Goal: Book appointment/travel/reservation

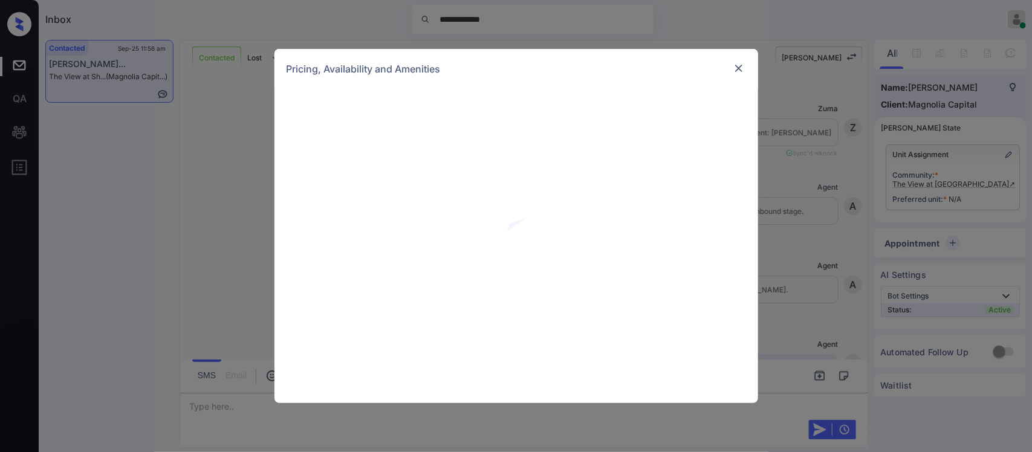
scroll to position [572, 0]
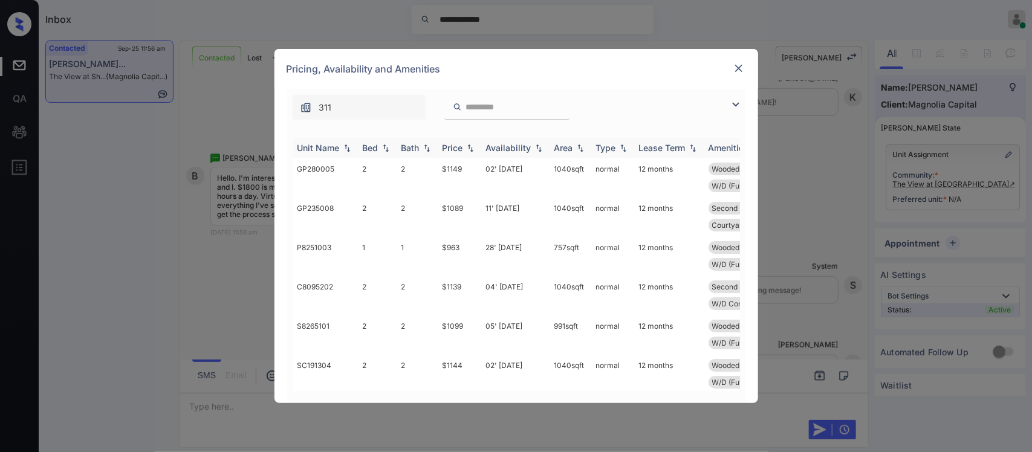
click at [474, 146] on img at bounding box center [470, 148] width 12 height 8
click at [474, 146] on img at bounding box center [470, 147] width 12 height 9
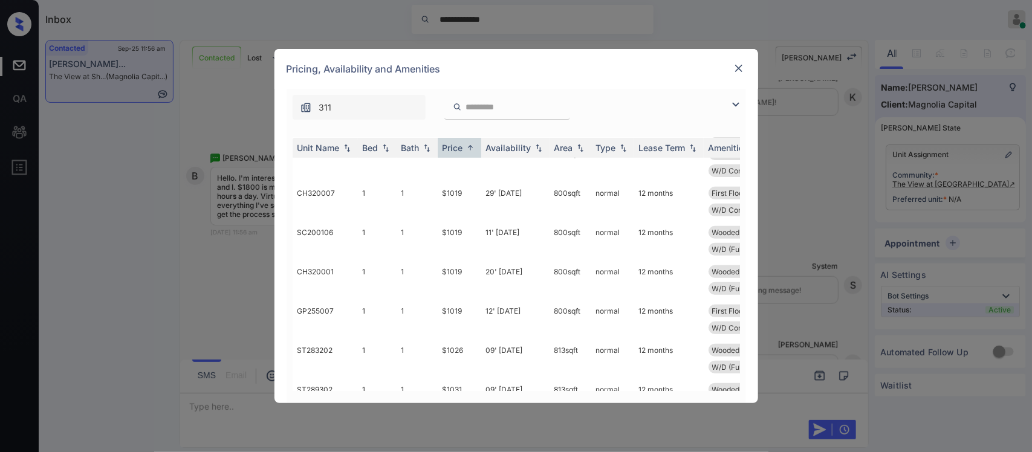
scroll to position [423, 0]
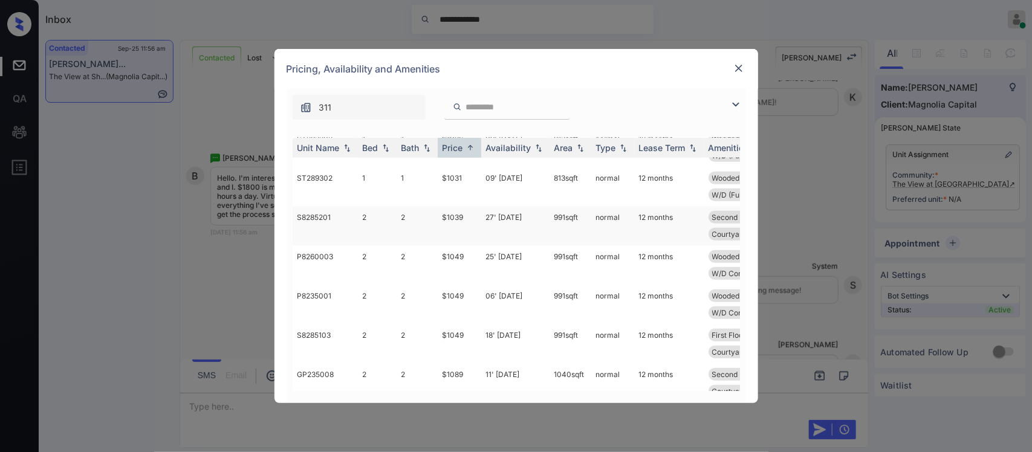
click at [558, 233] on td "991 sqft" at bounding box center [570, 225] width 42 height 39
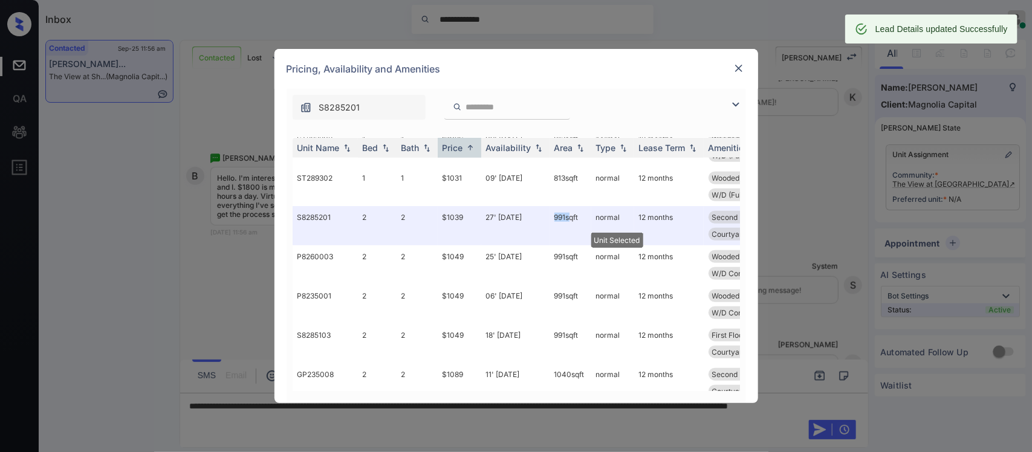
click at [736, 68] on img at bounding box center [738, 68] width 12 height 12
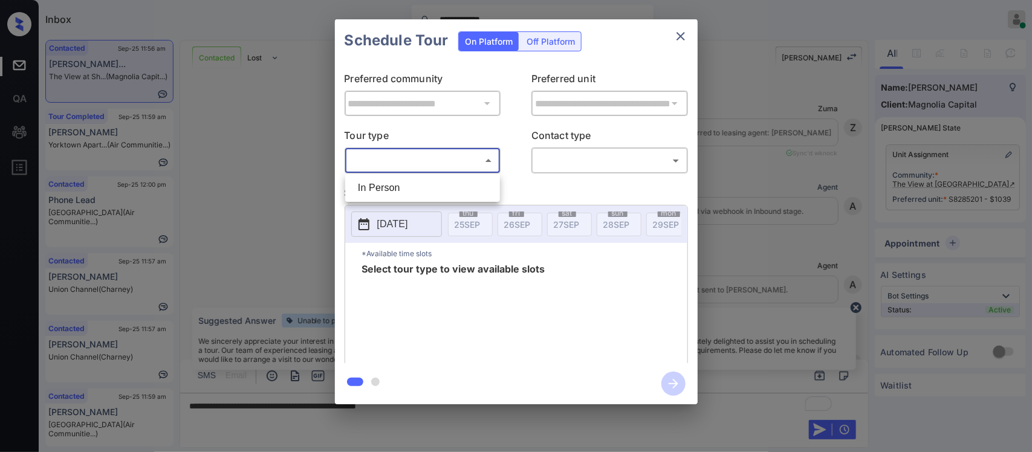
scroll to position [509, 0]
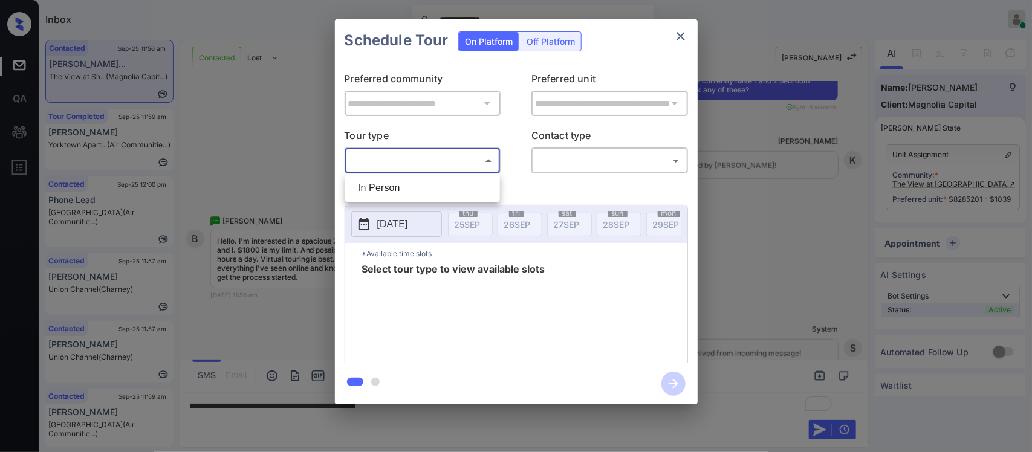
click at [488, 170] on body "**********" at bounding box center [516, 226] width 1032 height 452
click at [681, 31] on div at bounding box center [516, 226] width 1032 height 452
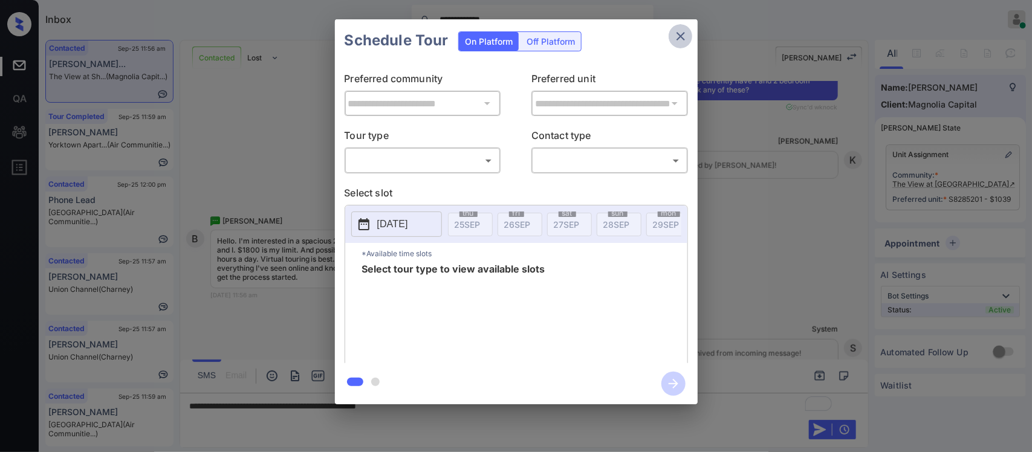
click at [681, 31] on icon "close" at bounding box center [680, 36] width 15 height 15
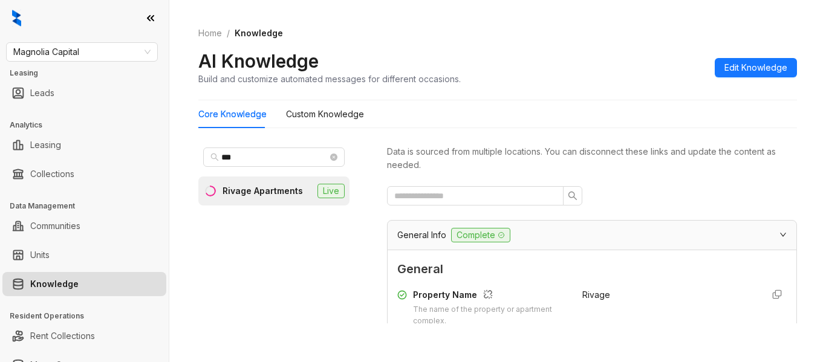
scroll to position [1889, 0]
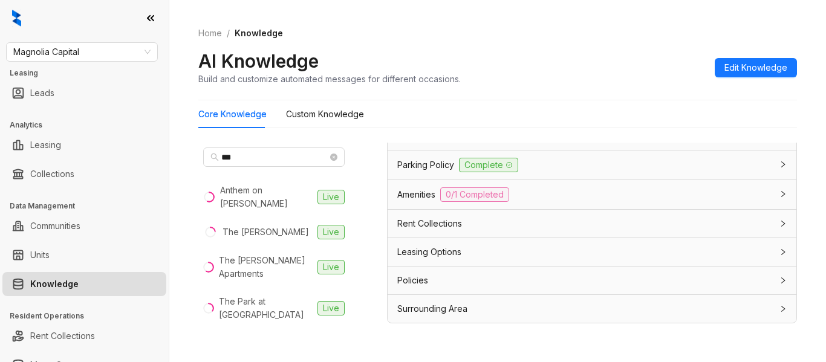
type input "***"
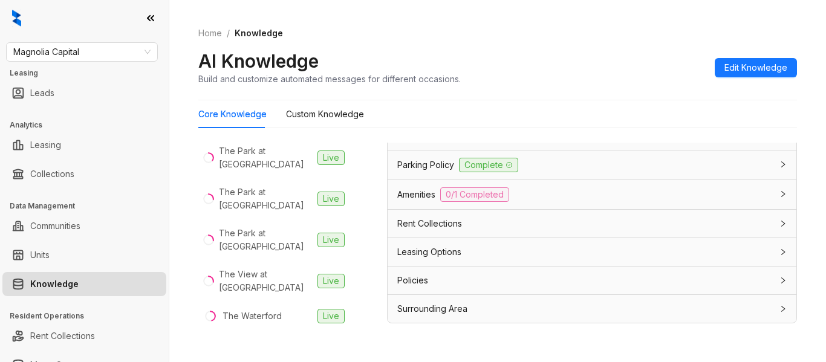
scroll to position [158, 0]
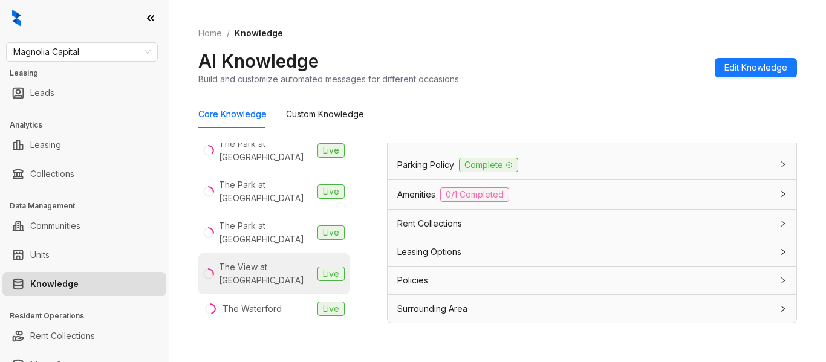
click at [276, 260] on div "The View at [GEOGRAPHIC_DATA]" at bounding box center [266, 273] width 94 height 27
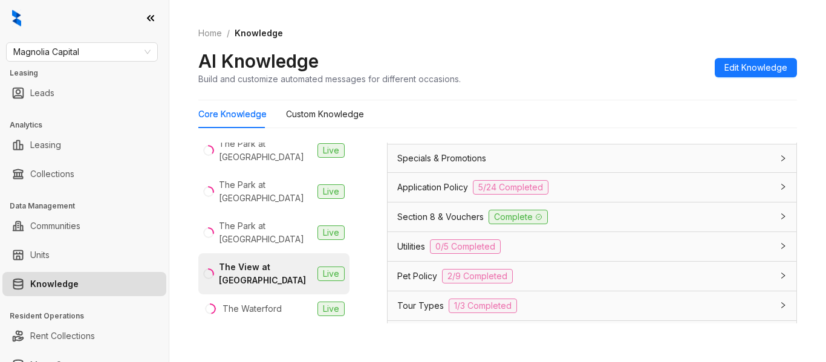
scroll to position [1004, 0]
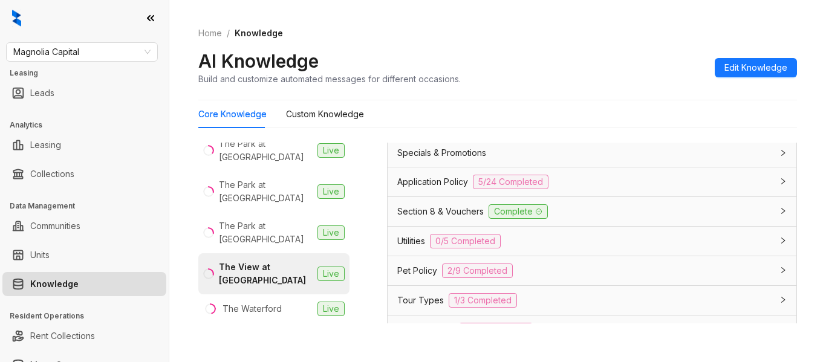
click at [693, 189] on div "Application Policy 5/24 Completed" at bounding box center [584, 182] width 375 height 15
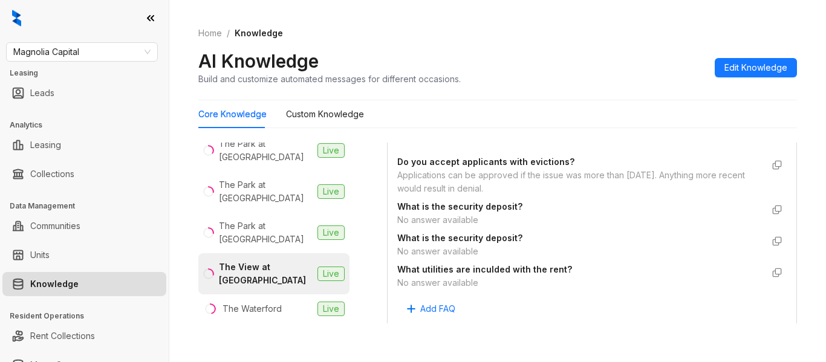
scroll to position [2501, 0]
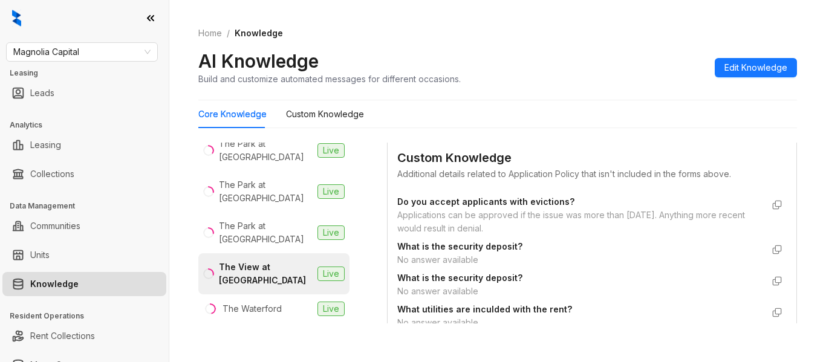
scroll to position [2806, 0]
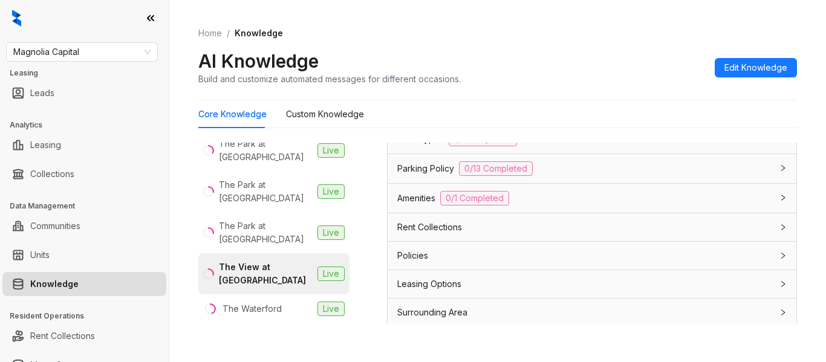
click at [609, 286] on div "Leasing Options" at bounding box center [584, 283] width 375 height 13
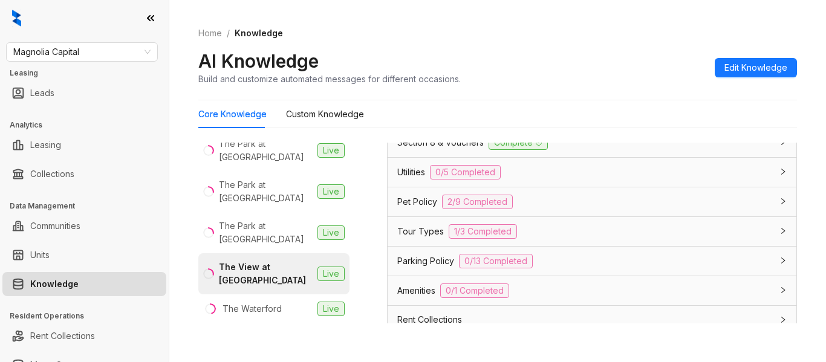
scroll to position [2556, 0]
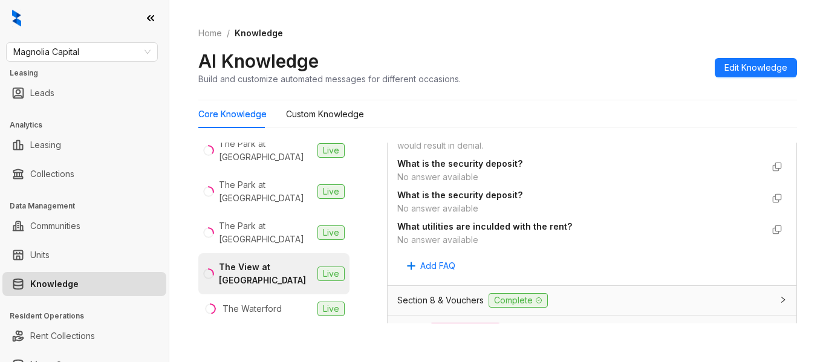
click at [714, 302] on div "Section 8 & Vouchers Complete" at bounding box center [584, 300] width 375 height 15
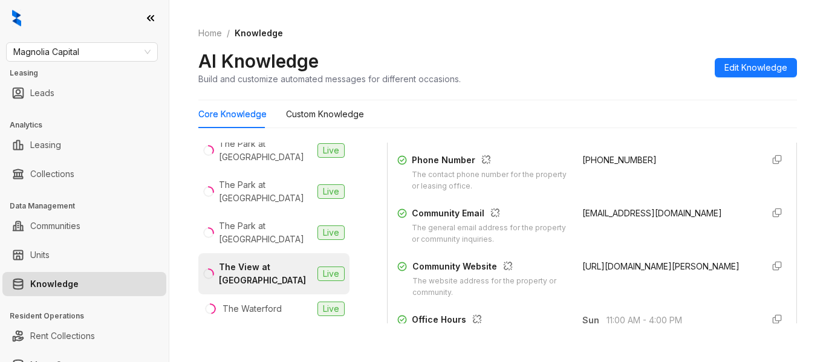
scroll to position [266, 0]
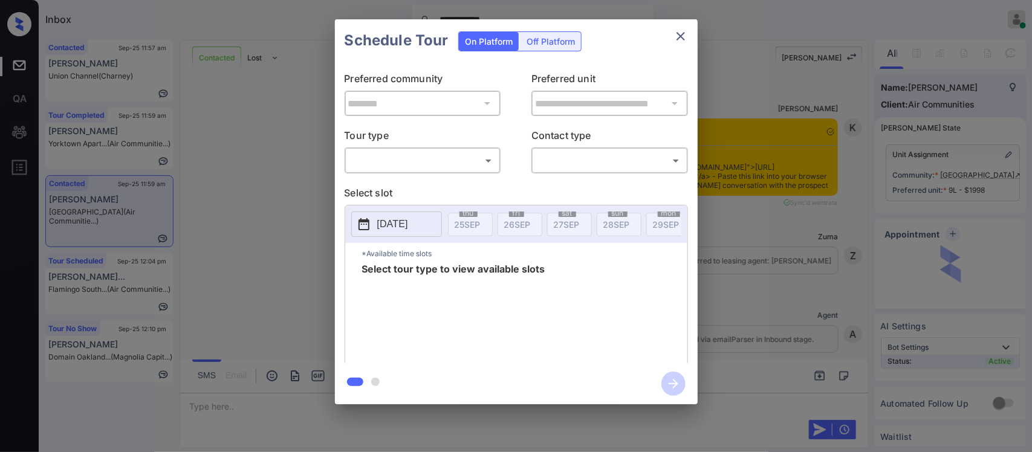
scroll to position [801, 0]
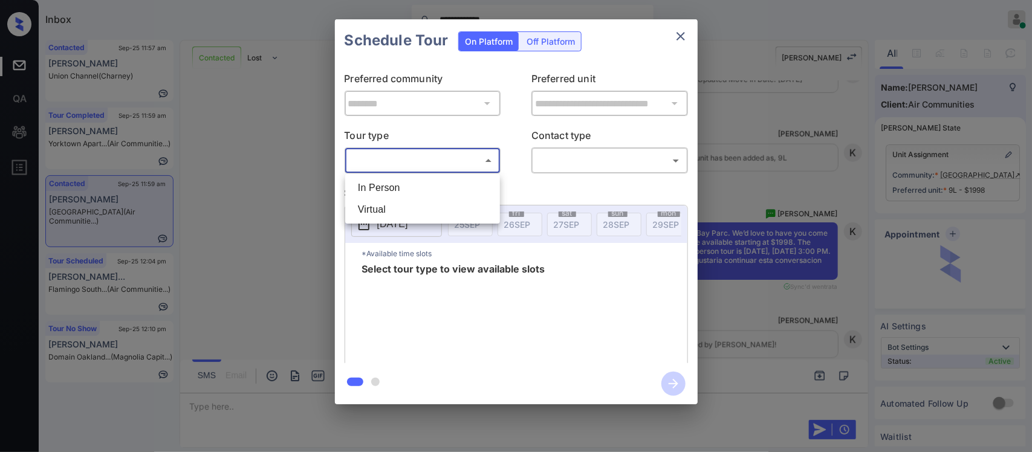
click at [460, 170] on body "**********" at bounding box center [516, 226] width 1032 height 452
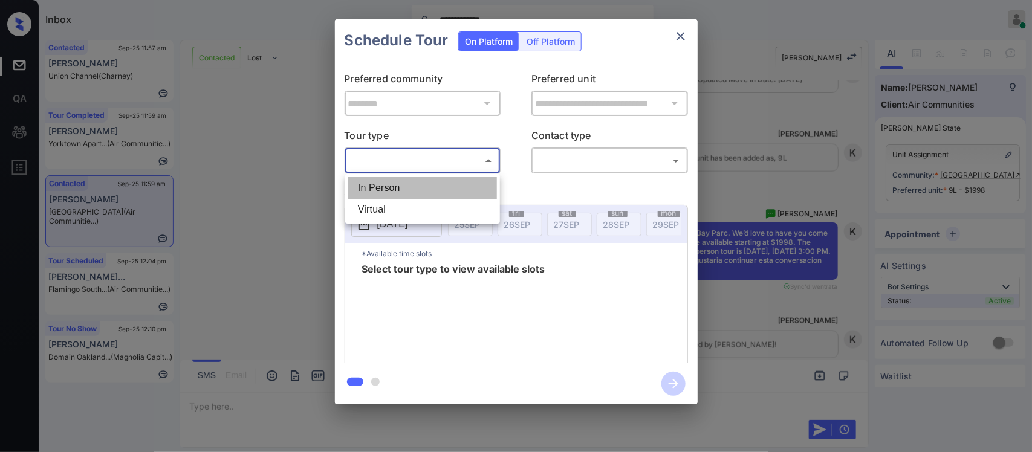
click at [458, 184] on li "In Person" at bounding box center [422, 188] width 149 height 22
type input "********"
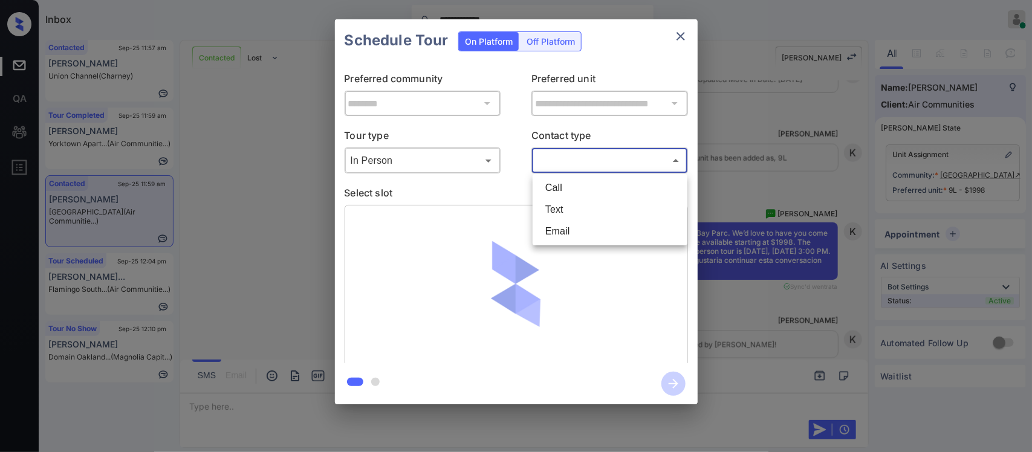
click at [572, 167] on body "**********" at bounding box center [516, 226] width 1032 height 452
click at [568, 202] on li "Text" at bounding box center [609, 210] width 149 height 22
type input "****"
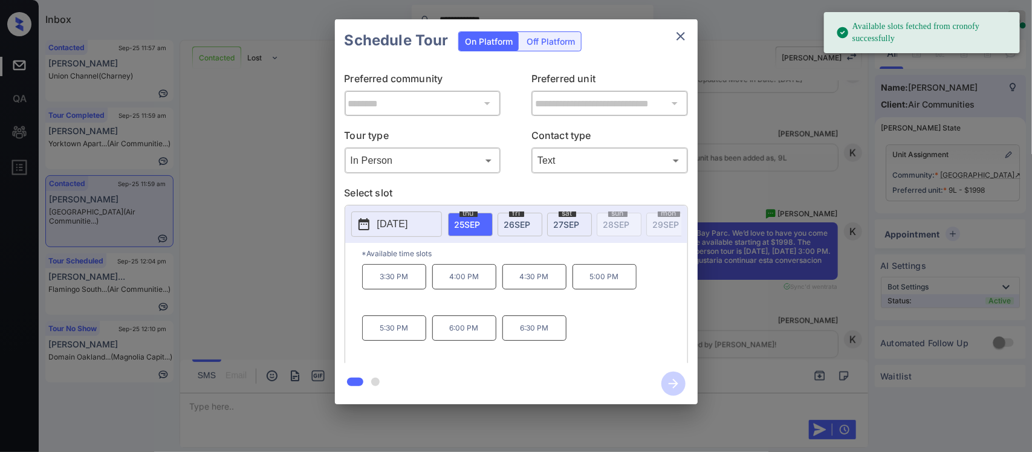
click at [514, 221] on span "26 SEP" at bounding box center [517, 224] width 27 height 10
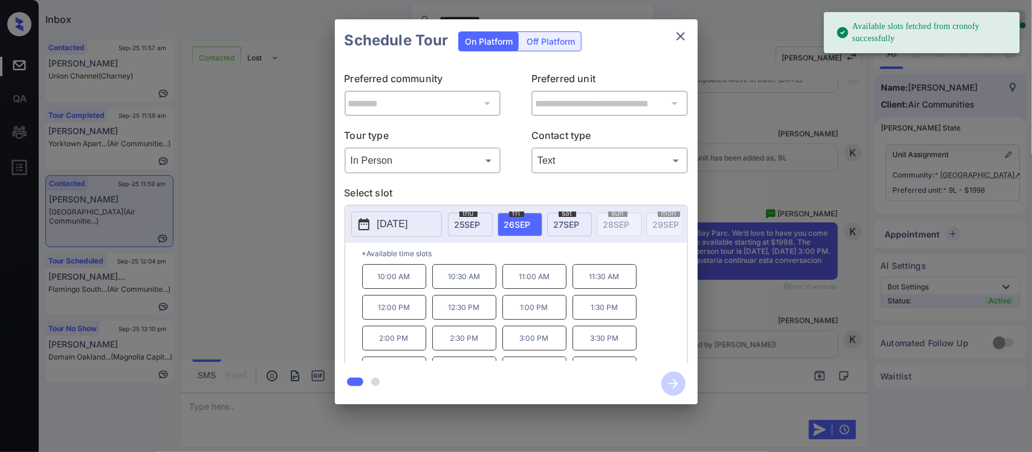
click at [514, 282] on p "11:00 AM" at bounding box center [534, 276] width 64 height 25
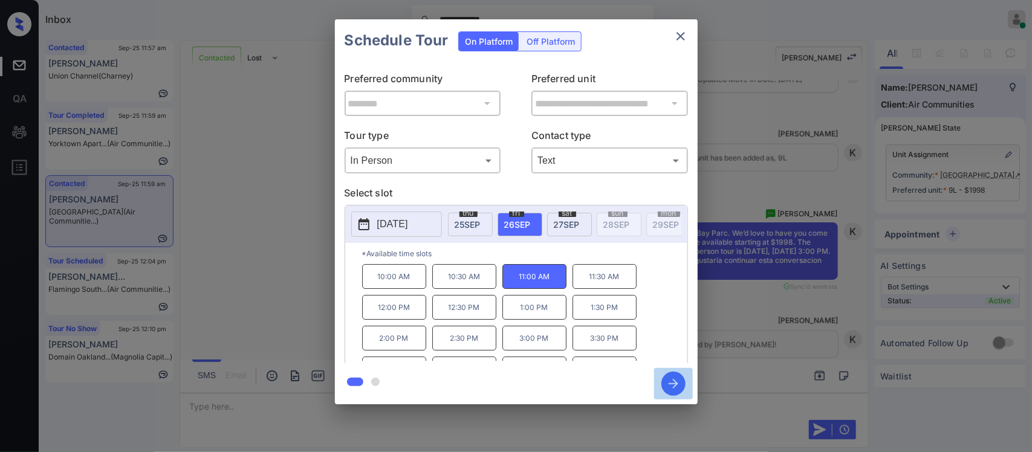
click at [671, 380] on icon "button" at bounding box center [673, 384] width 24 height 24
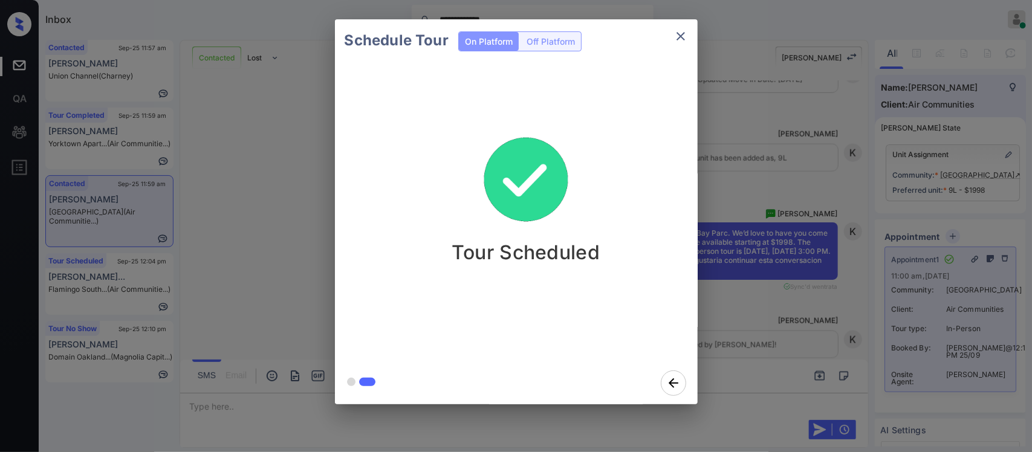
click at [783, 354] on div "Schedule Tour On Platform Off Platform Tour Scheduled" at bounding box center [516, 212] width 1032 height 424
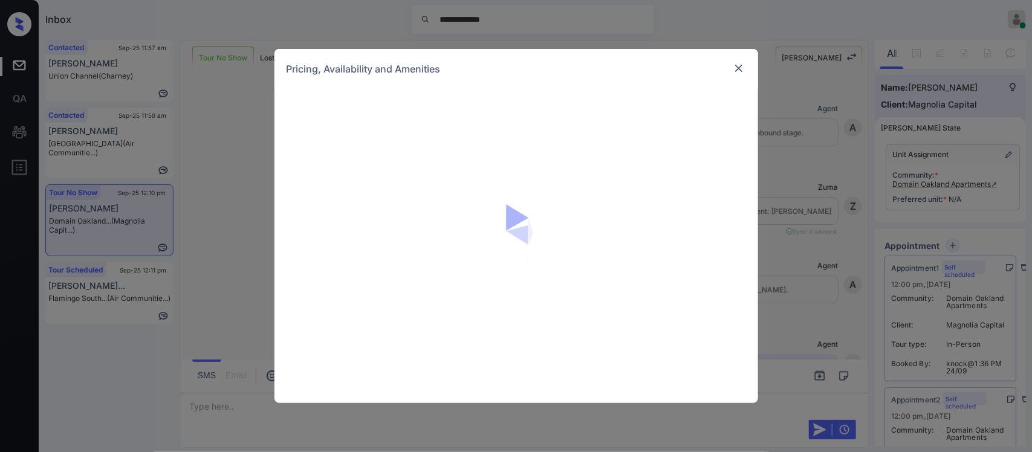
scroll to position [6691, 0]
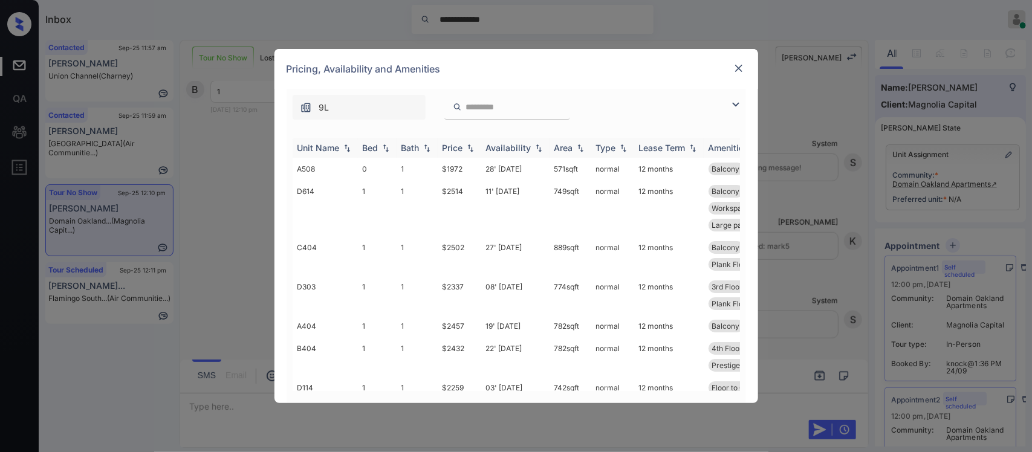
click at [458, 143] on div "Price" at bounding box center [452, 148] width 21 height 10
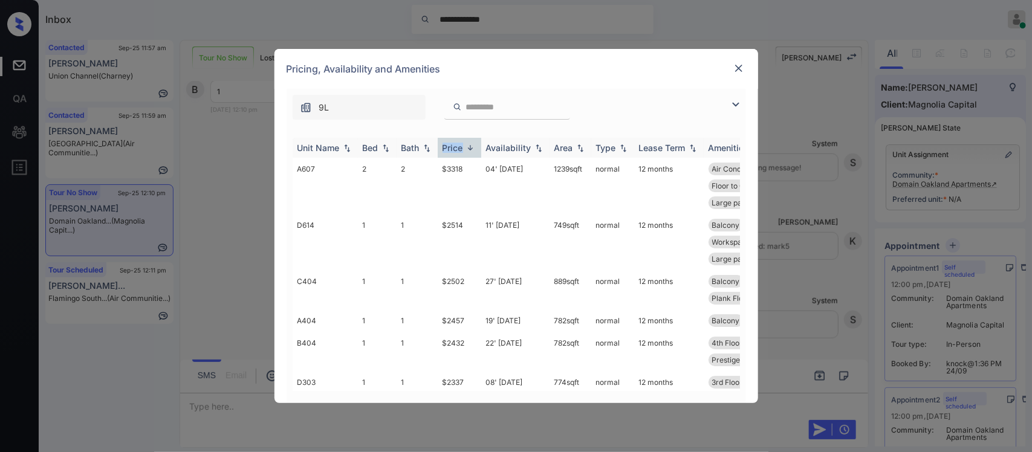
click at [458, 143] on div "Price" at bounding box center [452, 148] width 21 height 10
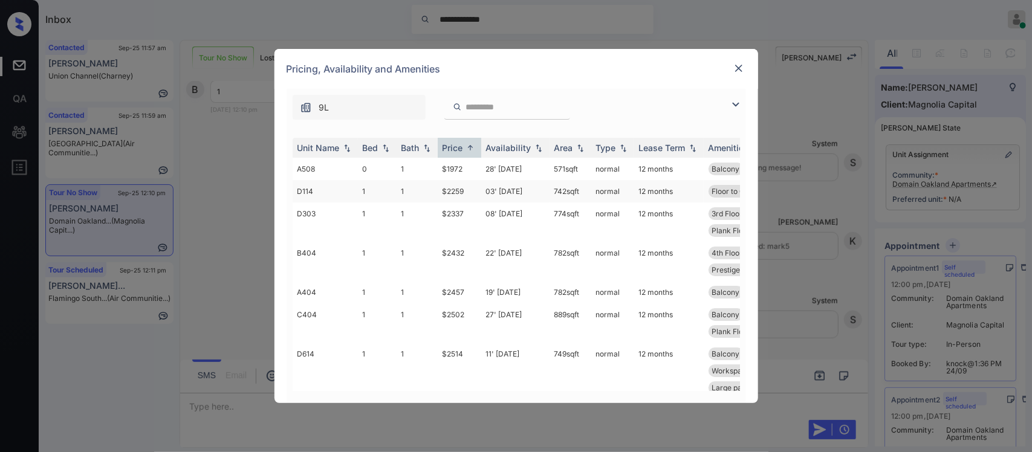
click at [460, 197] on td "$2259" at bounding box center [460, 191] width 44 height 22
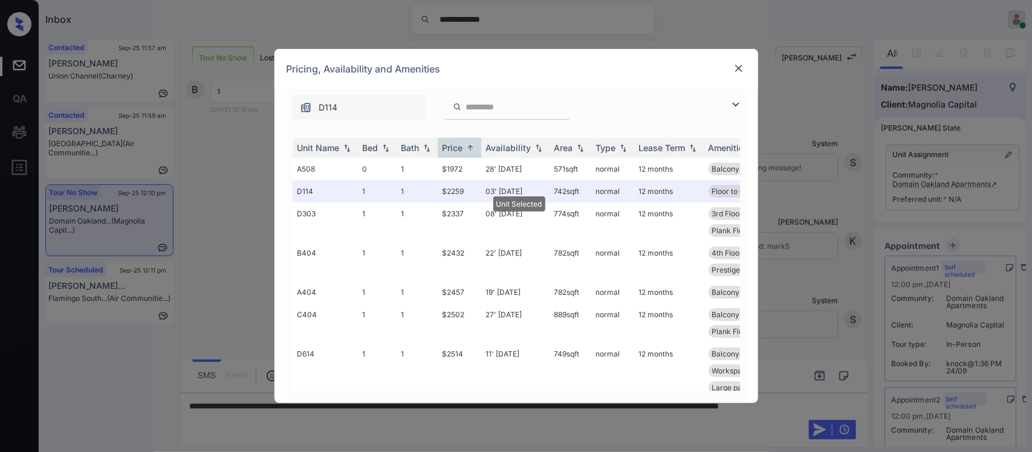
click at [740, 61] on div at bounding box center [738, 68] width 15 height 15
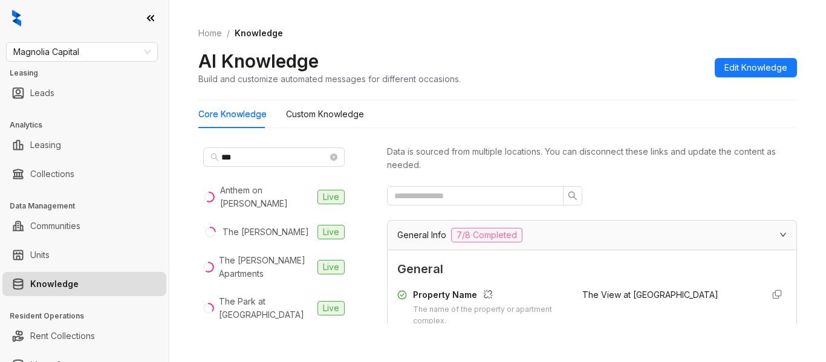
scroll to position [266, 0]
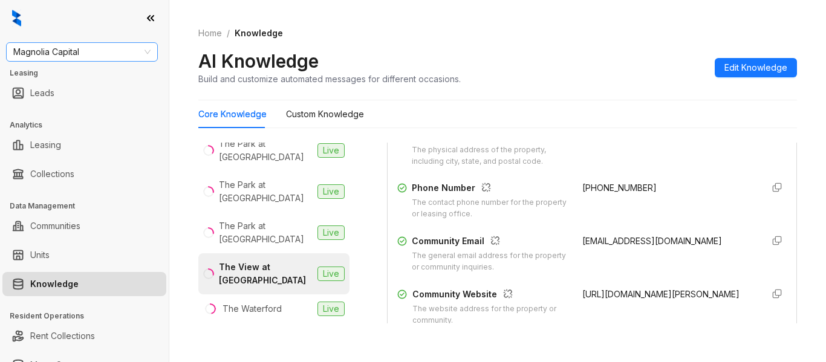
click at [73, 55] on span "Magnolia Capital" at bounding box center [81, 52] width 137 height 18
type input "***"
click at [71, 68] on div "Westcorp" at bounding box center [81, 75] width 147 height 19
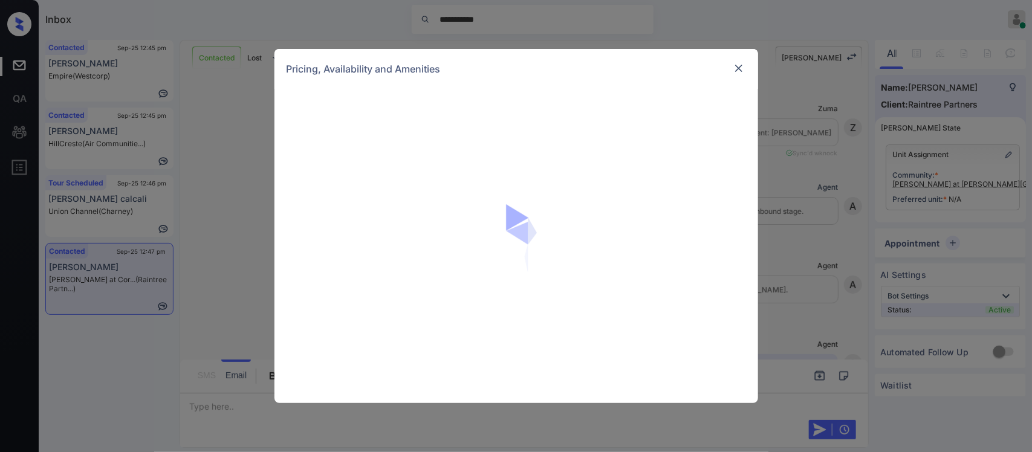
scroll to position [1321, 0]
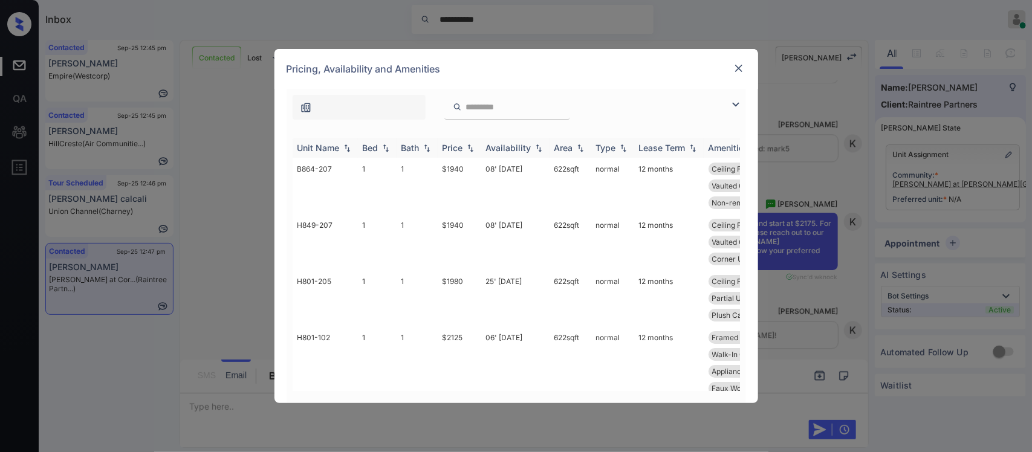
click at [467, 152] on img at bounding box center [470, 148] width 12 height 8
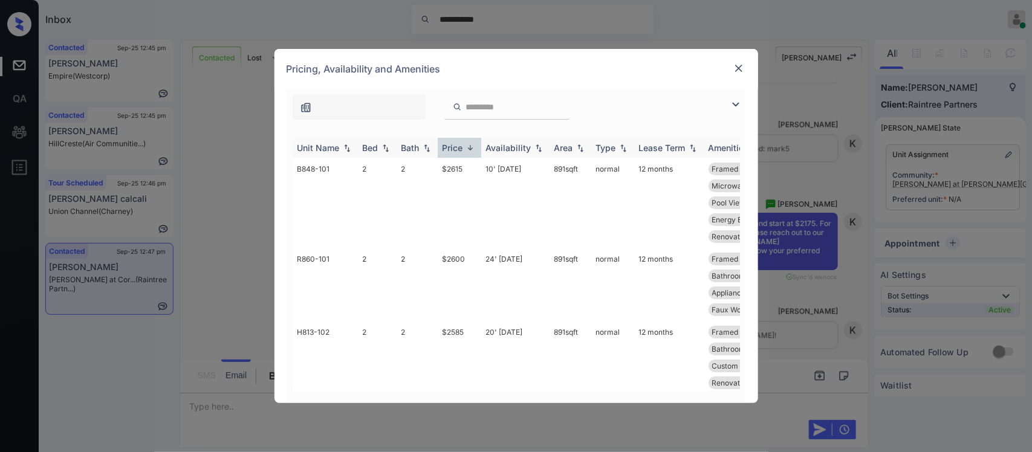
click at [467, 152] on img at bounding box center [470, 147] width 12 height 9
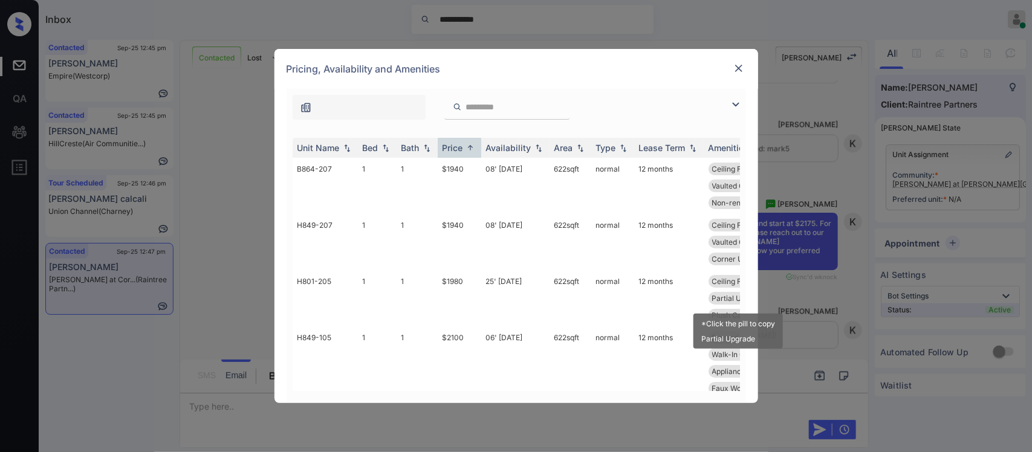
click at [735, 309] on div "*Click the pill to copy Partial Upgrade" at bounding box center [738, 327] width 92 height 45
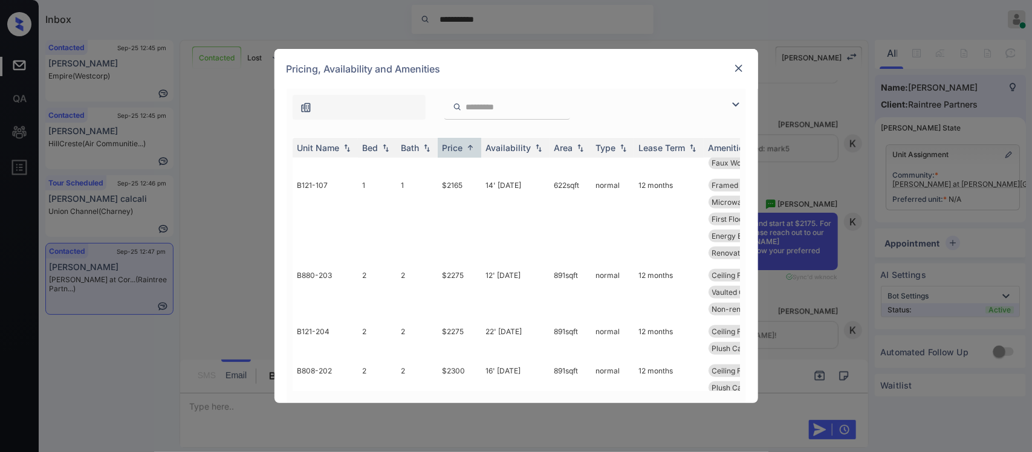
scroll to position [423, 0]
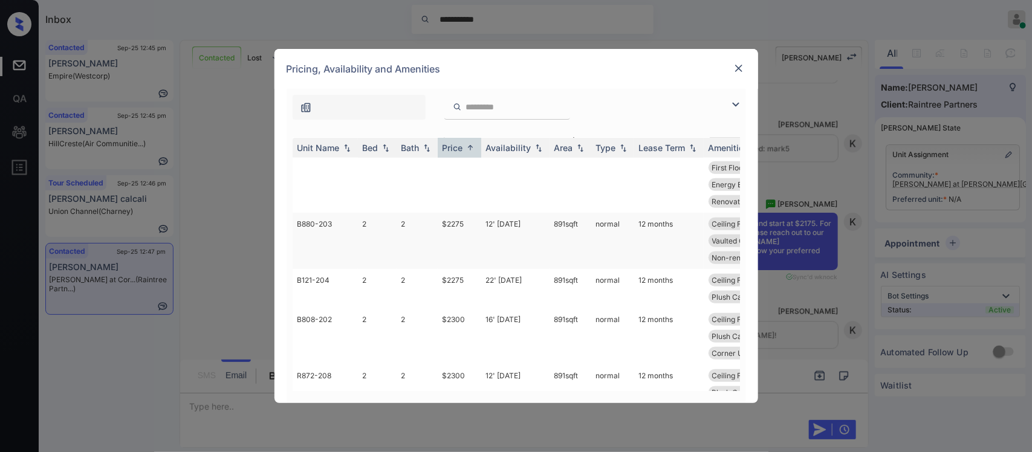
click at [560, 242] on td "891 sqft" at bounding box center [570, 241] width 42 height 56
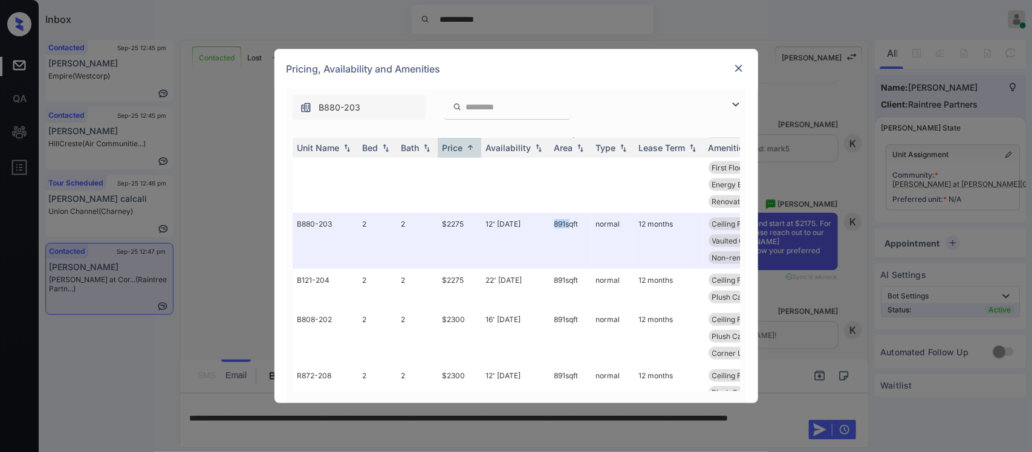
click at [735, 68] on img at bounding box center [738, 68] width 12 height 12
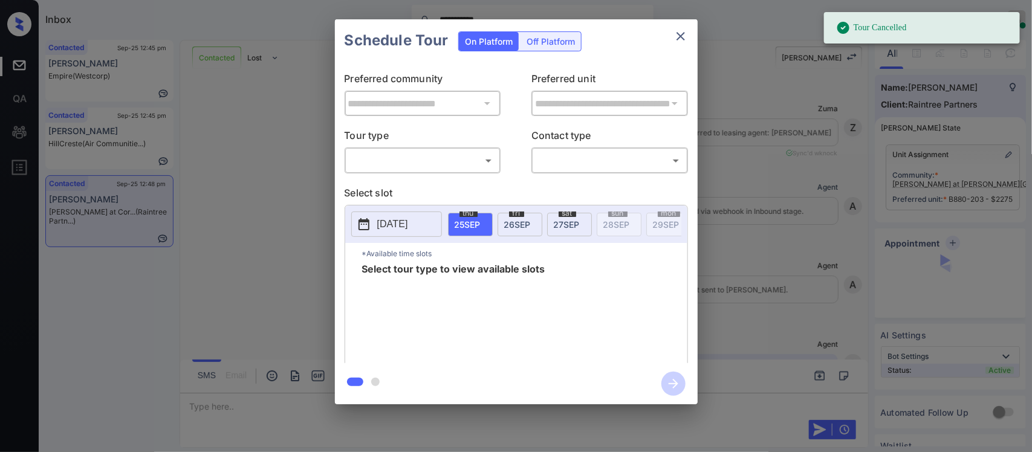
scroll to position [4901, 0]
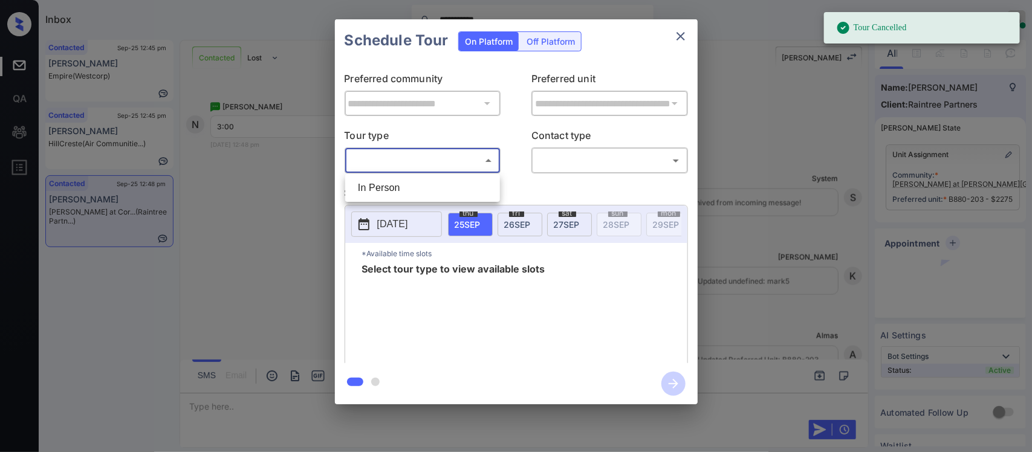
click at [424, 161] on body "**********" at bounding box center [516, 226] width 1032 height 452
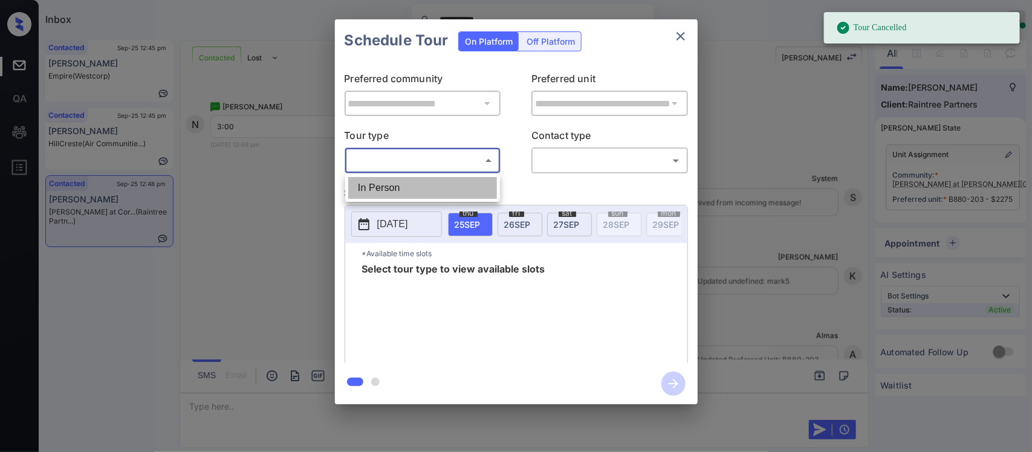
click at [418, 186] on li "In Person" at bounding box center [422, 188] width 149 height 22
type input "********"
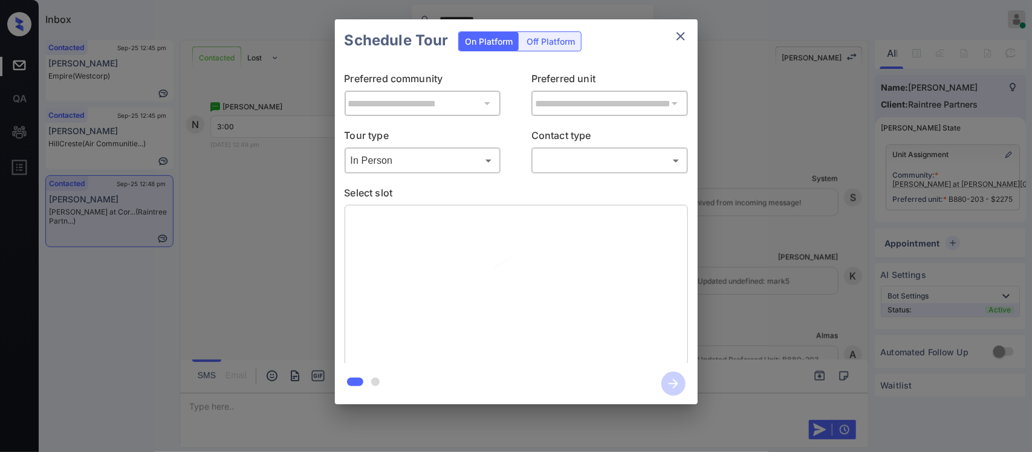
drag, startPoint x: 590, startPoint y: 149, endPoint x: 587, endPoint y: 161, distance: 12.5
click at [587, 161] on div "​ ​" at bounding box center [609, 160] width 157 height 26
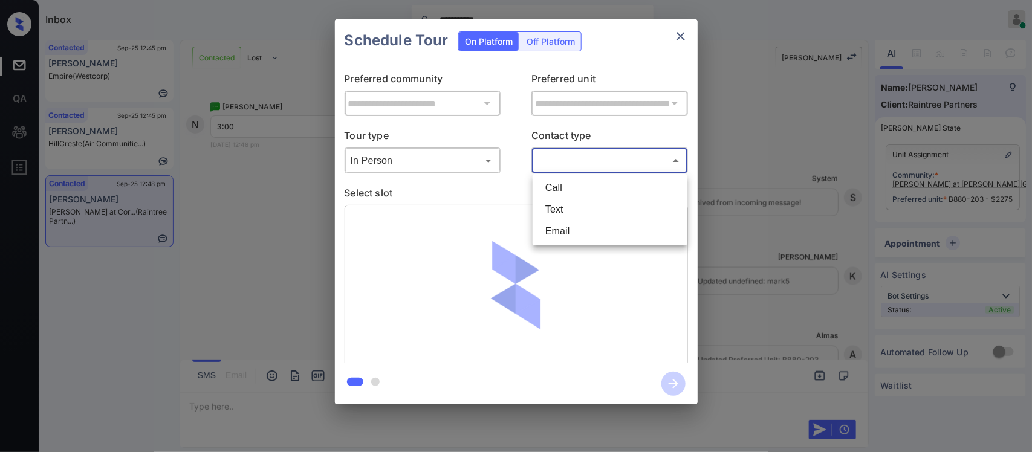
click at [587, 161] on body "**********" at bounding box center [516, 226] width 1032 height 452
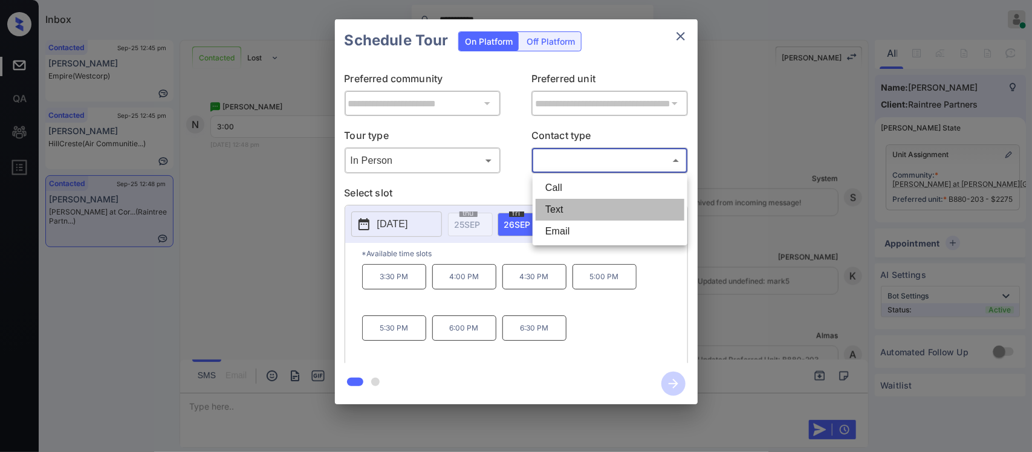
click at [581, 207] on li "Text" at bounding box center [609, 210] width 149 height 22
type input "****"
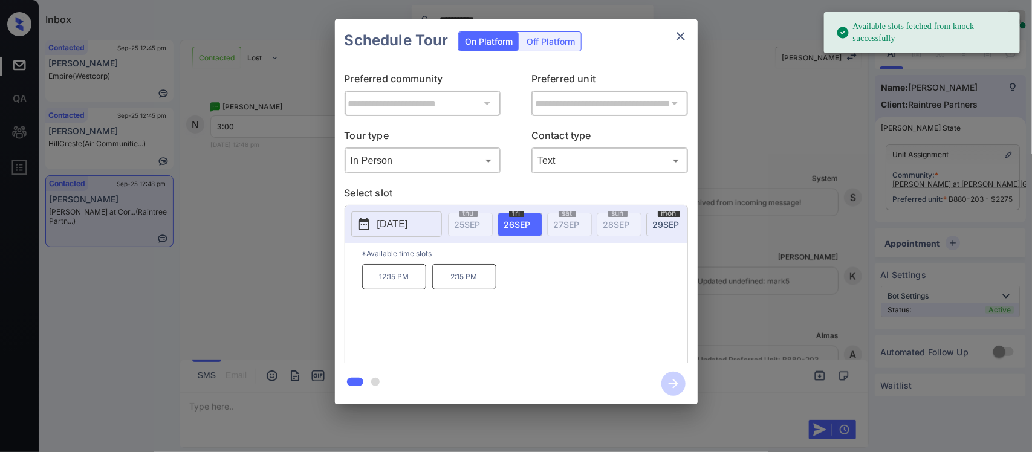
click at [658, 228] on span "29 SEP" at bounding box center [666, 224] width 27 height 10
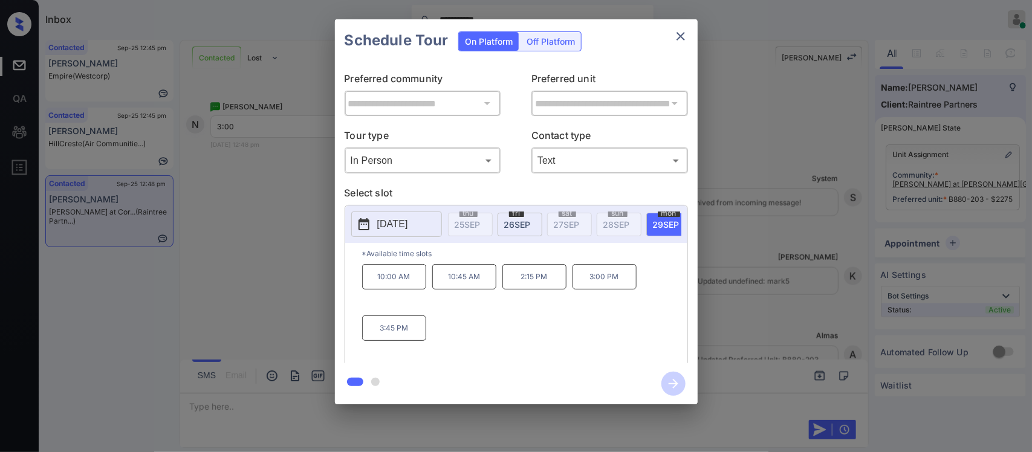
scroll to position [0, 193]
click at [518, 224] on span "30 SEP" at bounding box center [522, 224] width 27 height 10
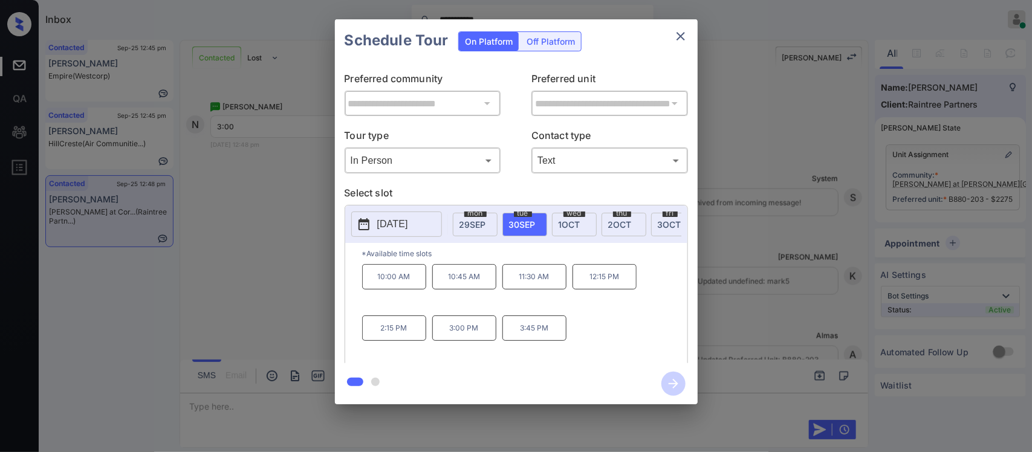
click at [470, 337] on p "3:00 PM" at bounding box center [464, 327] width 64 height 25
click at [674, 383] on icon "button" at bounding box center [673, 384] width 24 height 24
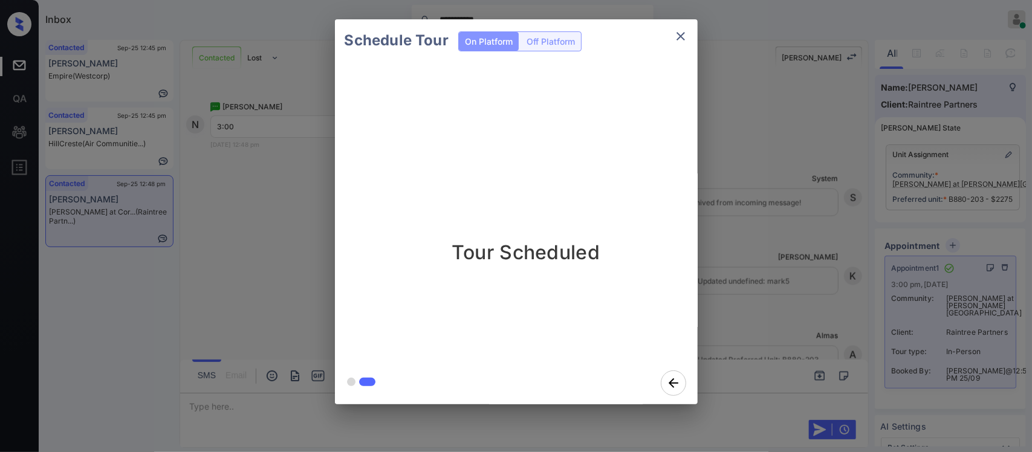
click at [875, 227] on div "Schedule Tour On Platform Off Platform Tour Scheduled" at bounding box center [516, 212] width 1032 height 424
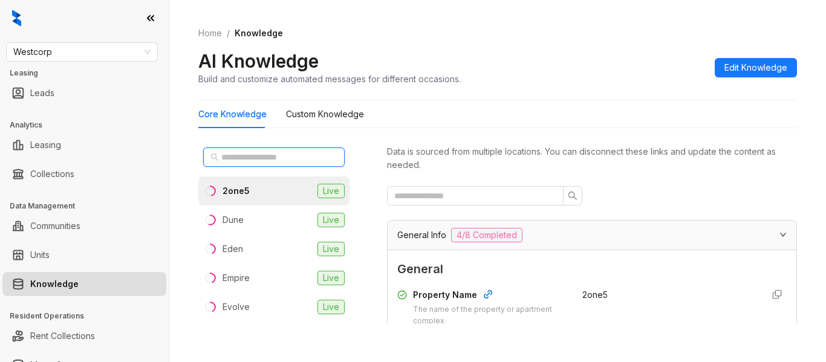
click at [249, 161] on input "text" at bounding box center [274, 156] width 106 height 13
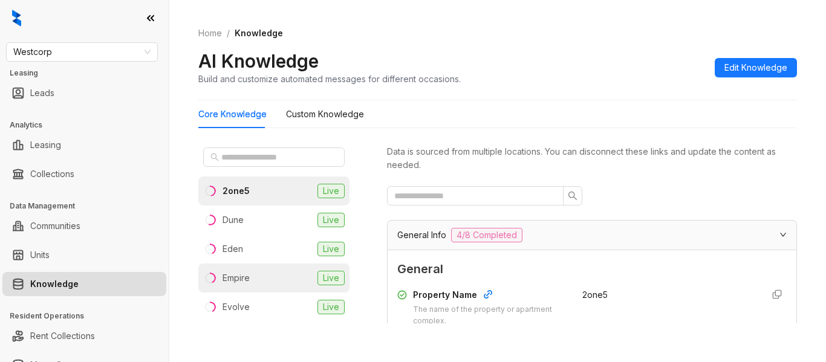
click at [251, 277] on li "Empire Live" at bounding box center [273, 277] width 151 height 29
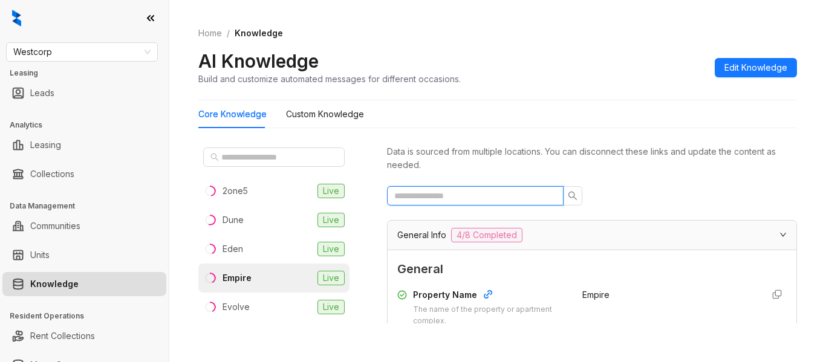
click at [514, 192] on input "text" at bounding box center [470, 195] width 152 height 13
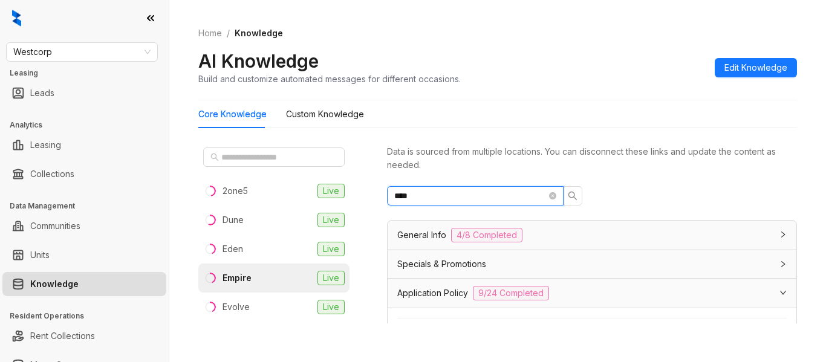
type input "****"
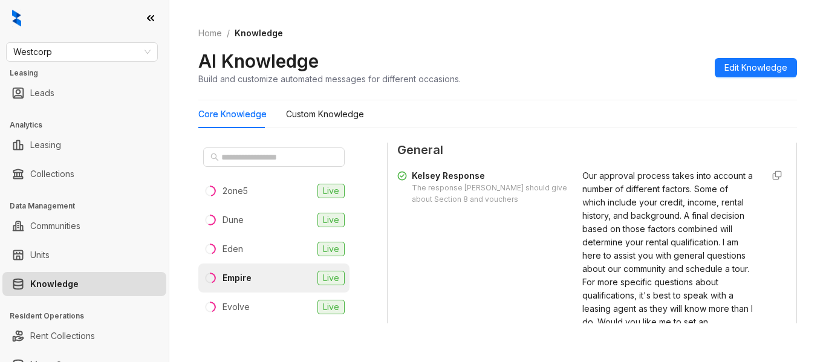
scroll to position [393, 0]
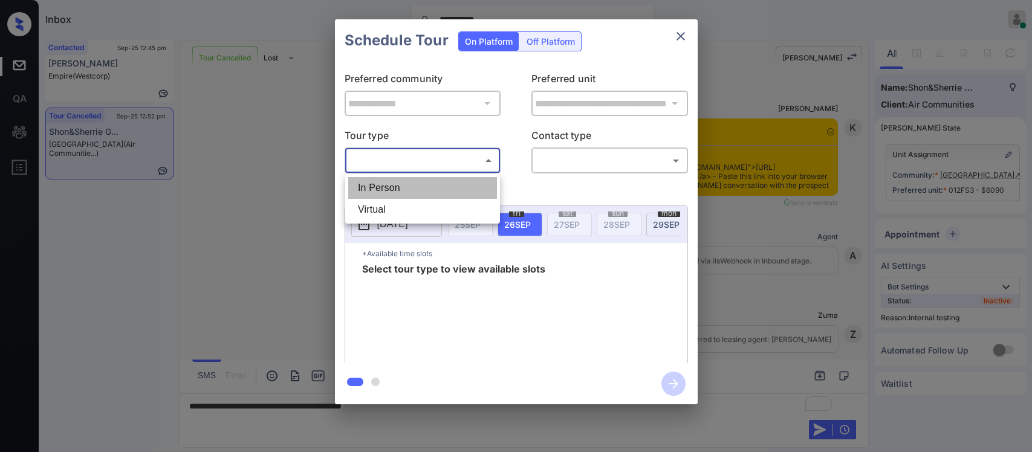
click at [415, 189] on li "In Person" at bounding box center [422, 188] width 149 height 22
type input "********"
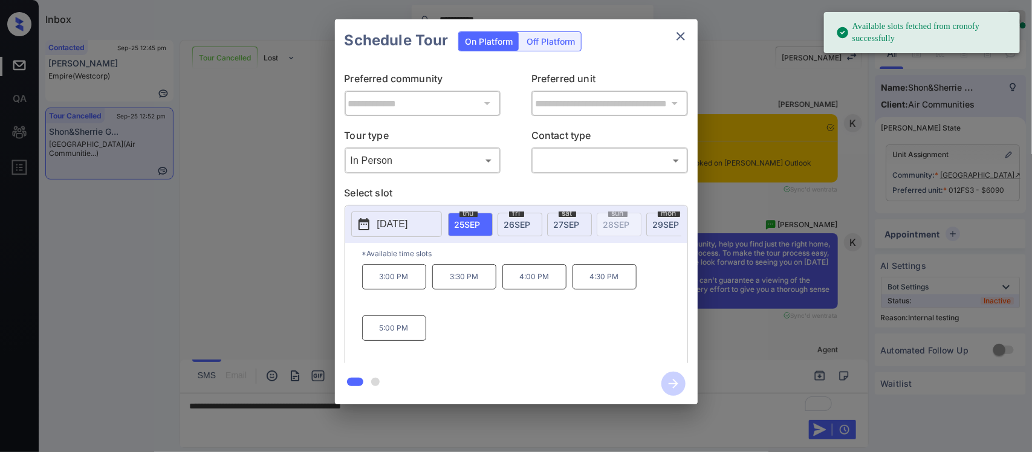
drag, startPoint x: 590, startPoint y: 149, endPoint x: 589, endPoint y: 164, distance: 15.1
click at [589, 164] on div "​ ​" at bounding box center [609, 160] width 157 height 26
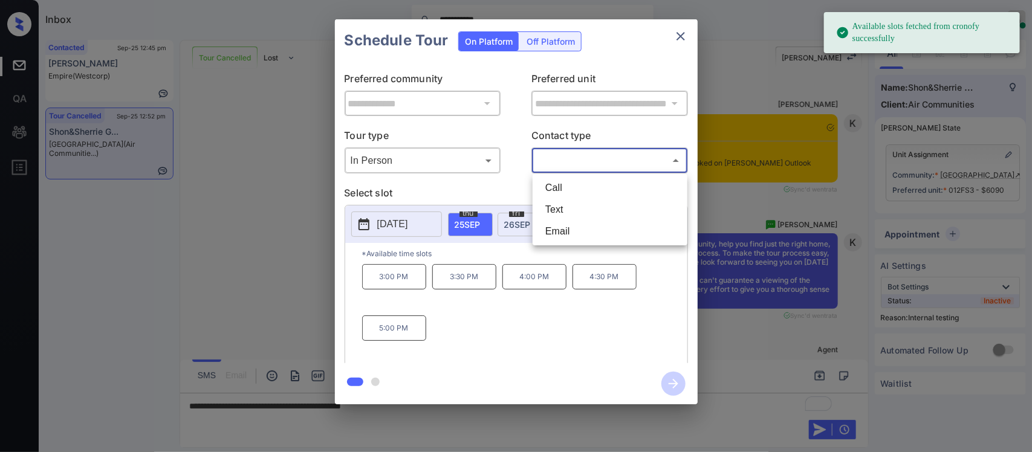
click at [589, 164] on body "**********" at bounding box center [516, 226] width 1032 height 452
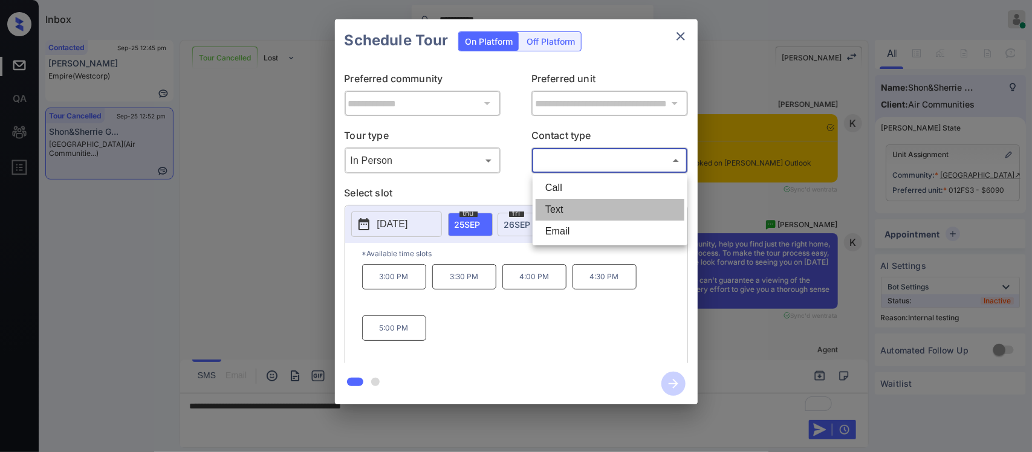
click at [575, 207] on li "Text" at bounding box center [609, 210] width 149 height 22
type input "****"
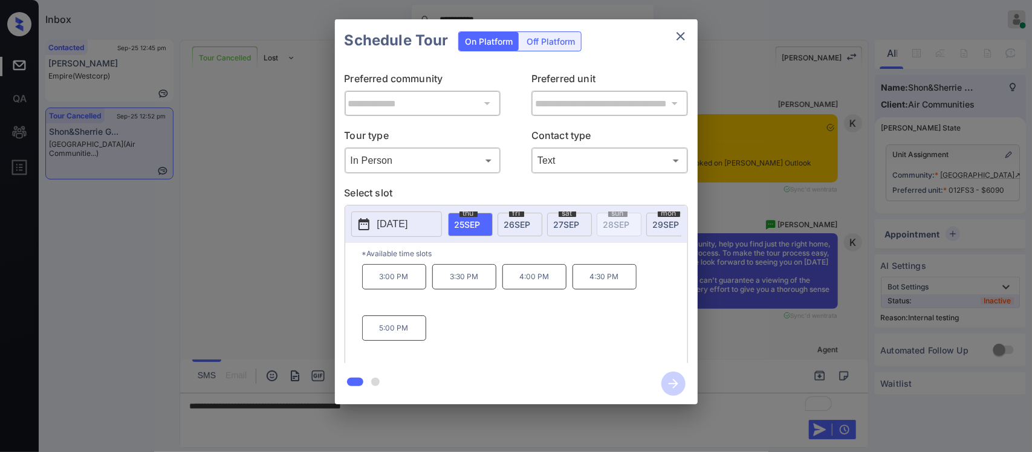
click at [399, 285] on p "3:00 PM" at bounding box center [394, 276] width 64 height 25
click at [681, 384] on icon "button" at bounding box center [673, 384] width 24 height 24
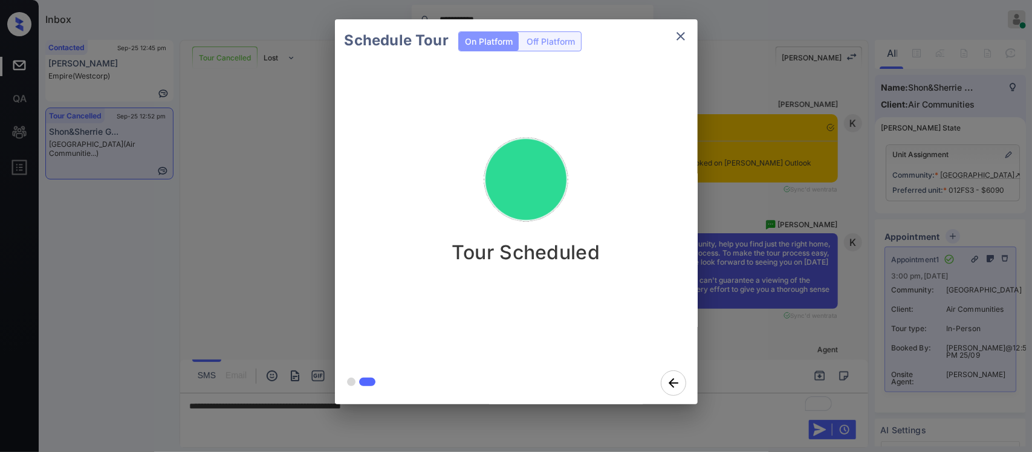
click at [797, 303] on div "Schedule Tour On Platform Off Platform Tour Scheduled" at bounding box center [516, 212] width 1032 height 424
